Goal: Find specific page/section: Find specific page/section

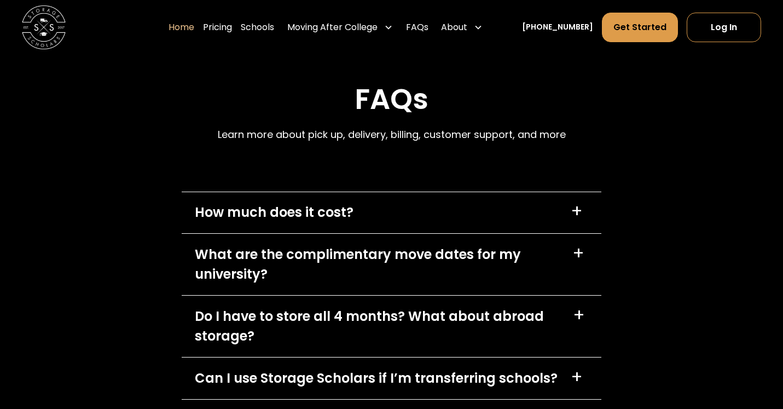
scroll to position [3015, 0]
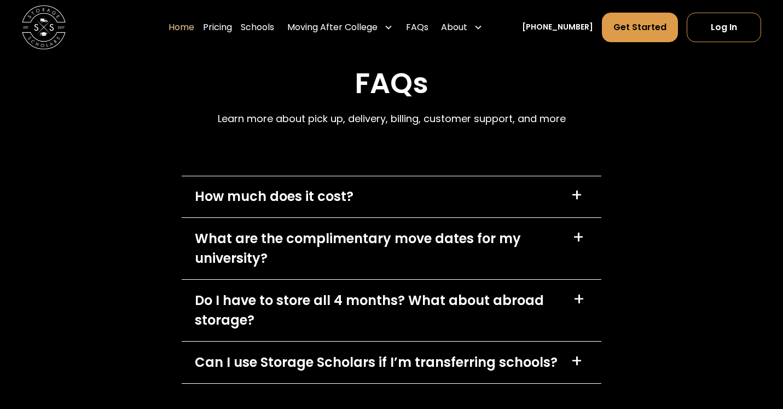
click at [342, 197] on div "How much does it cost?" at bounding box center [274, 197] width 159 height 20
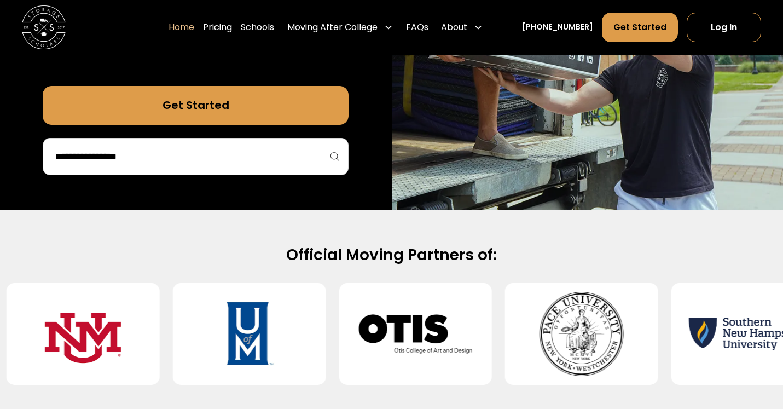
scroll to position [294, 0]
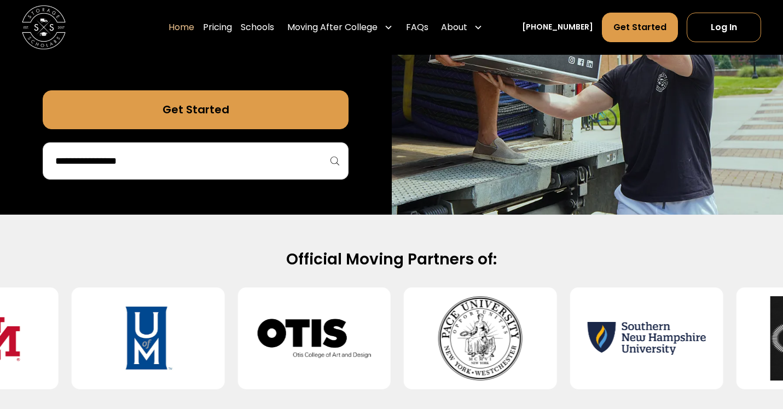
click at [202, 166] on input "search" at bounding box center [195, 161] width 283 height 19
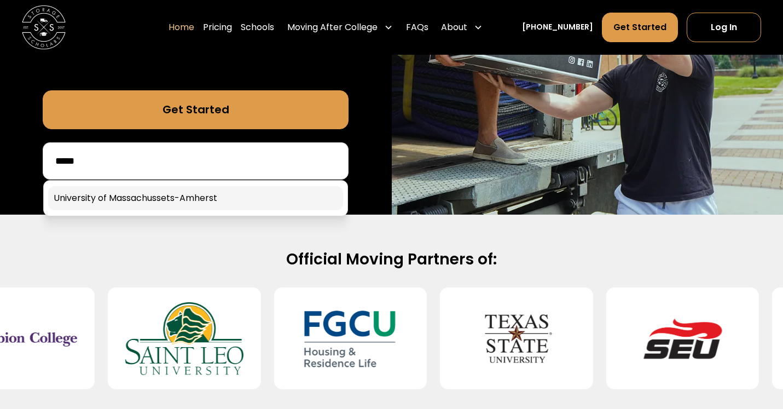
type input "*****"
click at [221, 192] on link at bounding box center [195, 198] width 295 height 24
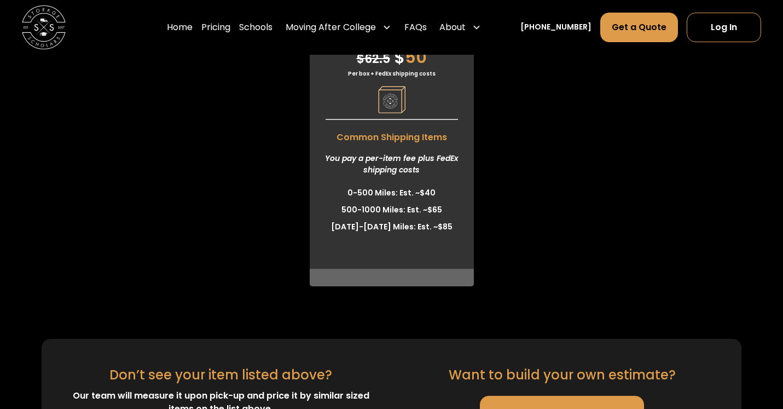
scroll to position [3188, 0]
